Goal: Navigation & Orientation: Find specific page/section

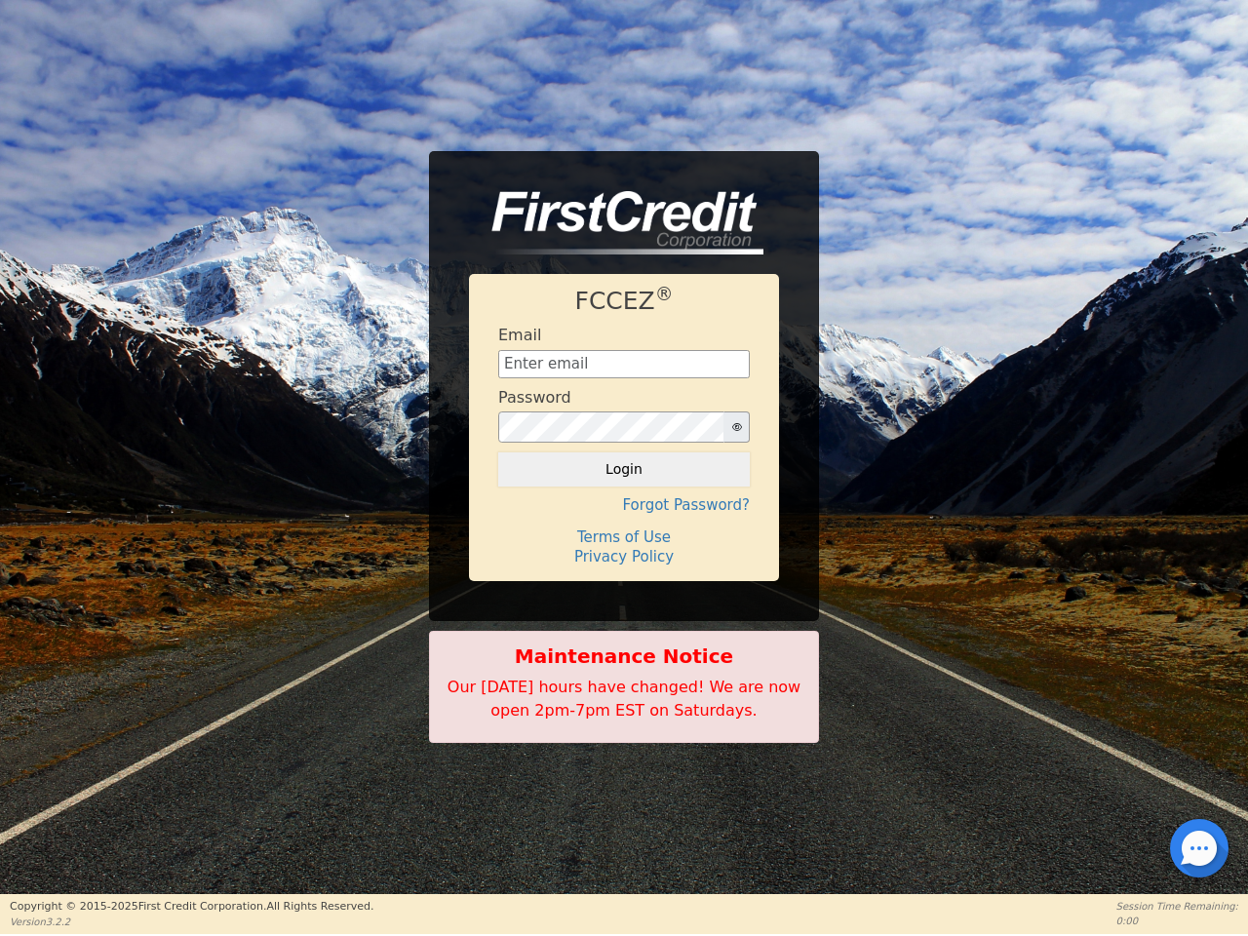
click at [736, 427] on icon "button" at bounding box center [737, 427] width 10 height 8
click at [624, 469] on button "Login" at bounding box center [624, 468] width 252 height 33
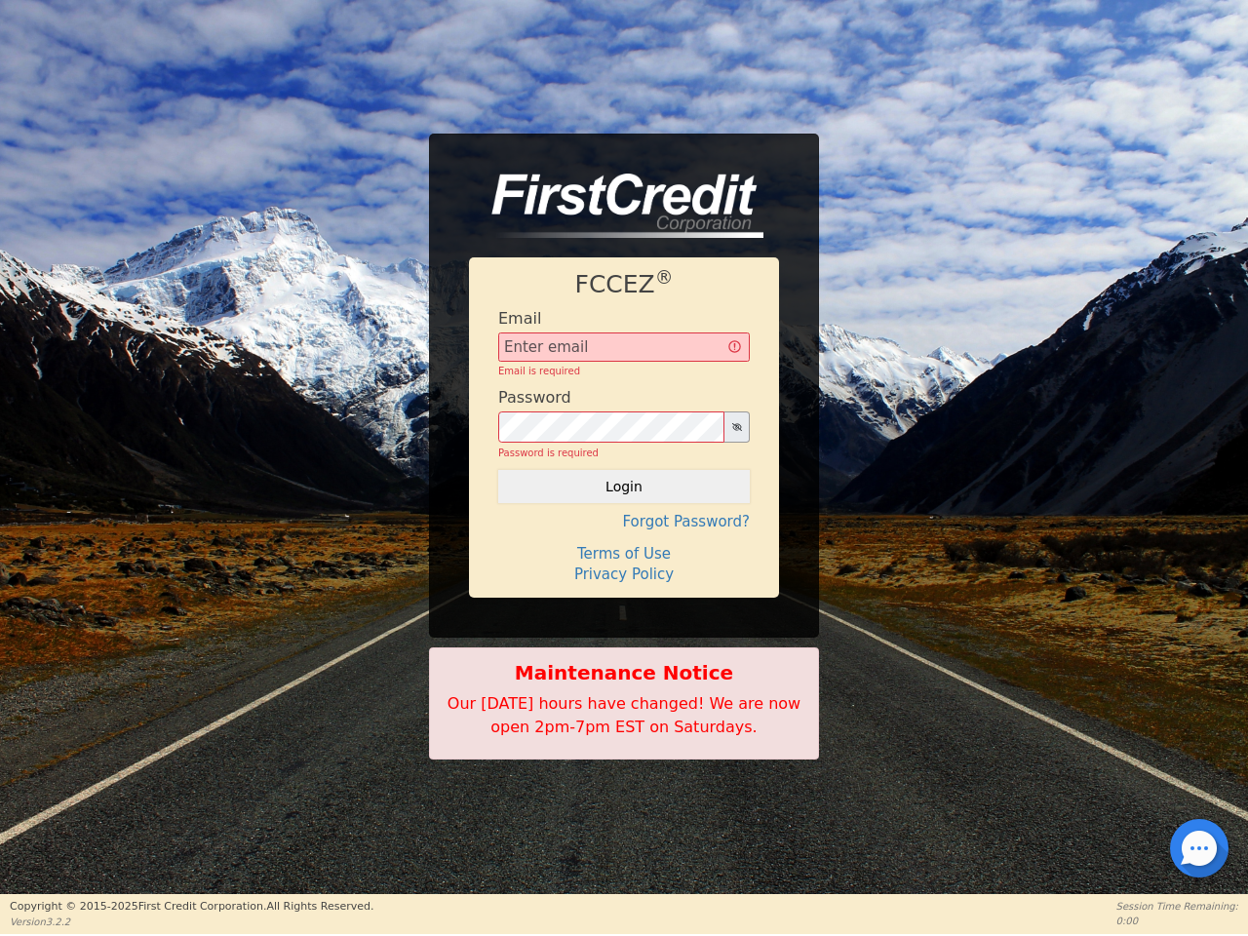
click at [624, 505] on div "FCCEZ ® Email Email is required Password Password is required Login Forgot Pass…" at bounding box center [624, 427] width 310 height 340
click at [624, 537] on div "FCCEZ ® Email Email is required Password Password is required Login Forgot Pass…" at bounding box center [624, 427] width 310 height 340
click at [624, 557] on h4 "Terms of Use" at bounding box center [624, 554] width 252 height 18
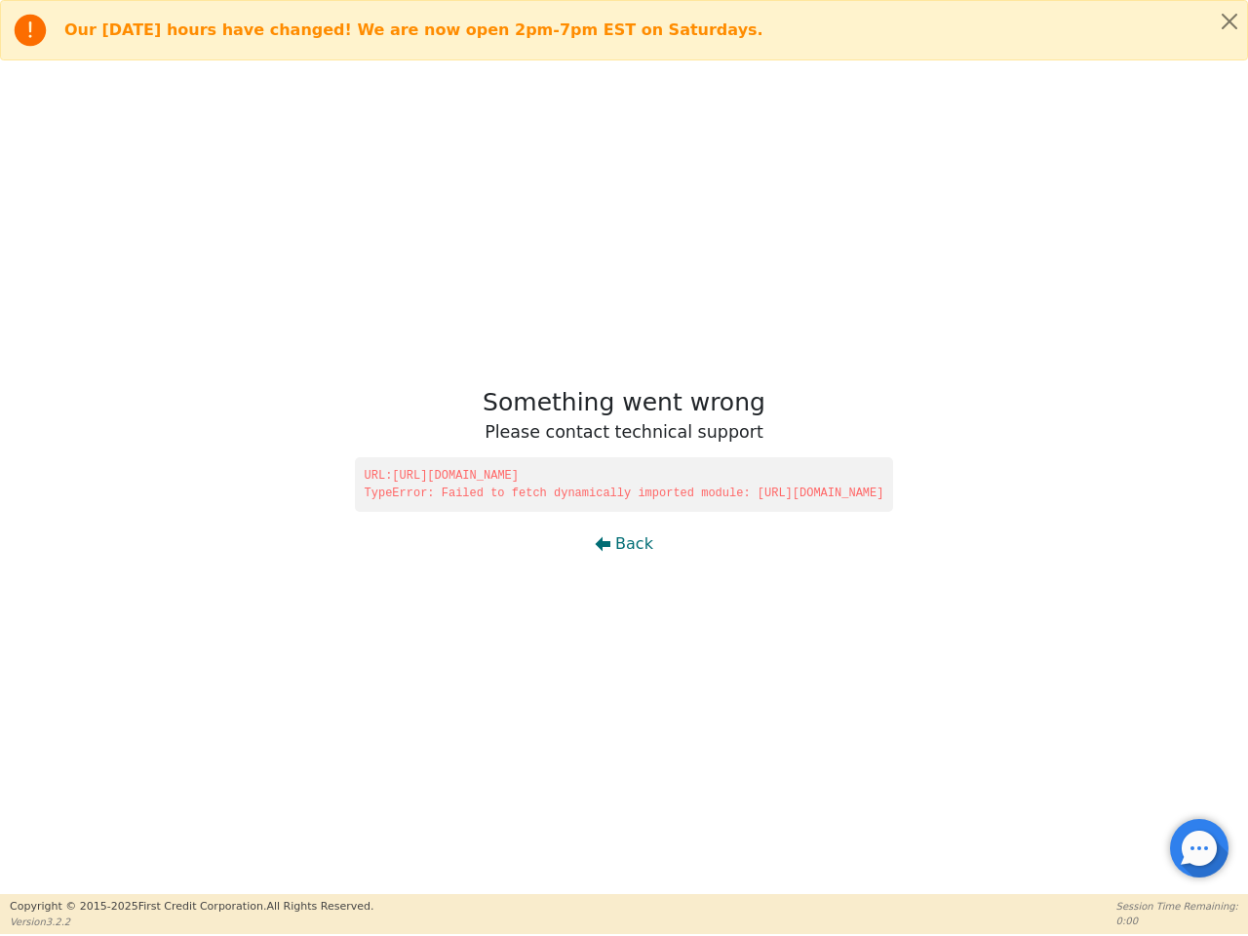
click at [1199, 848] on div at bounding box center [1199, 848] width 4 height 4
